Goal: Book appointment/travel/reservation

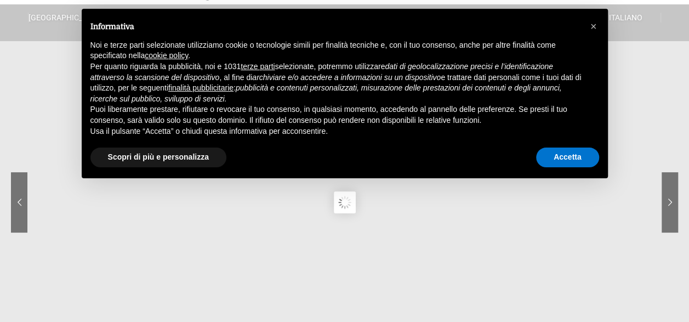
scroll to position [55, 0]
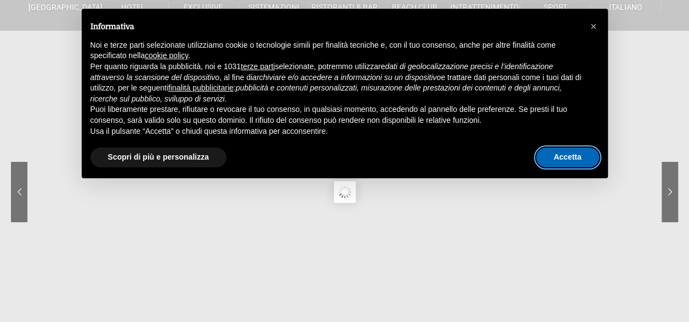
click at [558, 151] on button "Accetta" at bounding box center [567, 157] width 63 height 20
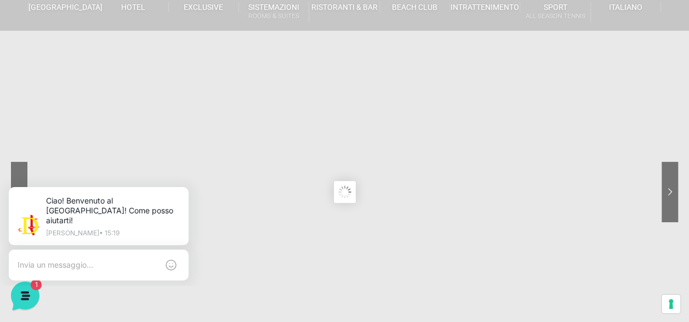
scroll to position [110, 0]
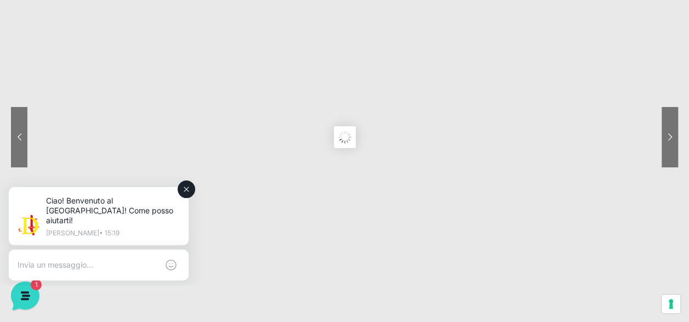
click at [112, 260] on textarea at bounding box center [88, 265] width 140 height 10
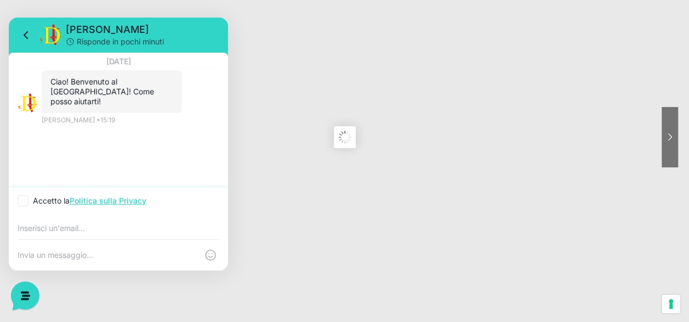
click at [274, 204] on sr7-content at bounding box center [344, 136] width 689 height 493
click at [31, 293] on icon at bounding box center [24, 294] width 28 height 28
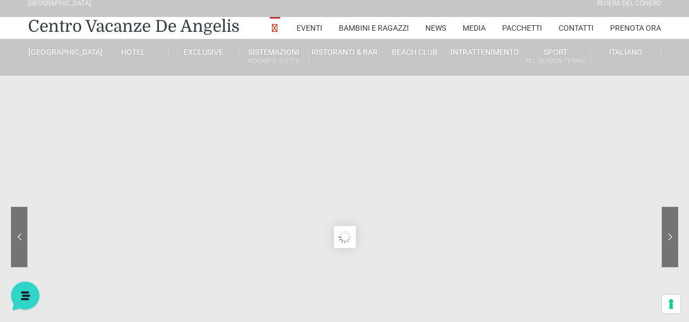
scroll to position [0, 0]
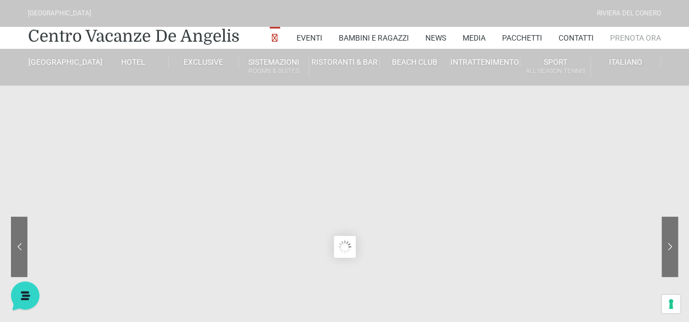
click at [628, 34] on link "Prenota Ora" at bounding box center [635, 38] width 51 height 22
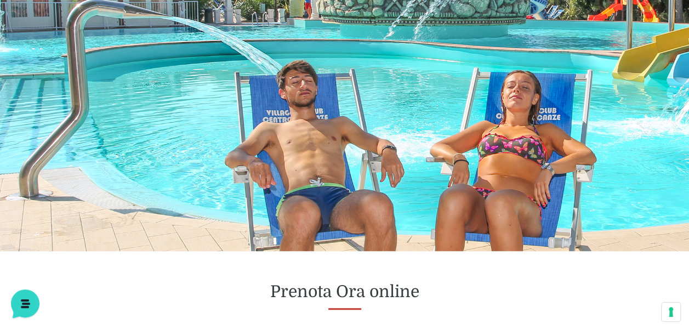
scroll to position [55, 0]
